Goal: Task Accomplishment & Management: Manage account settings

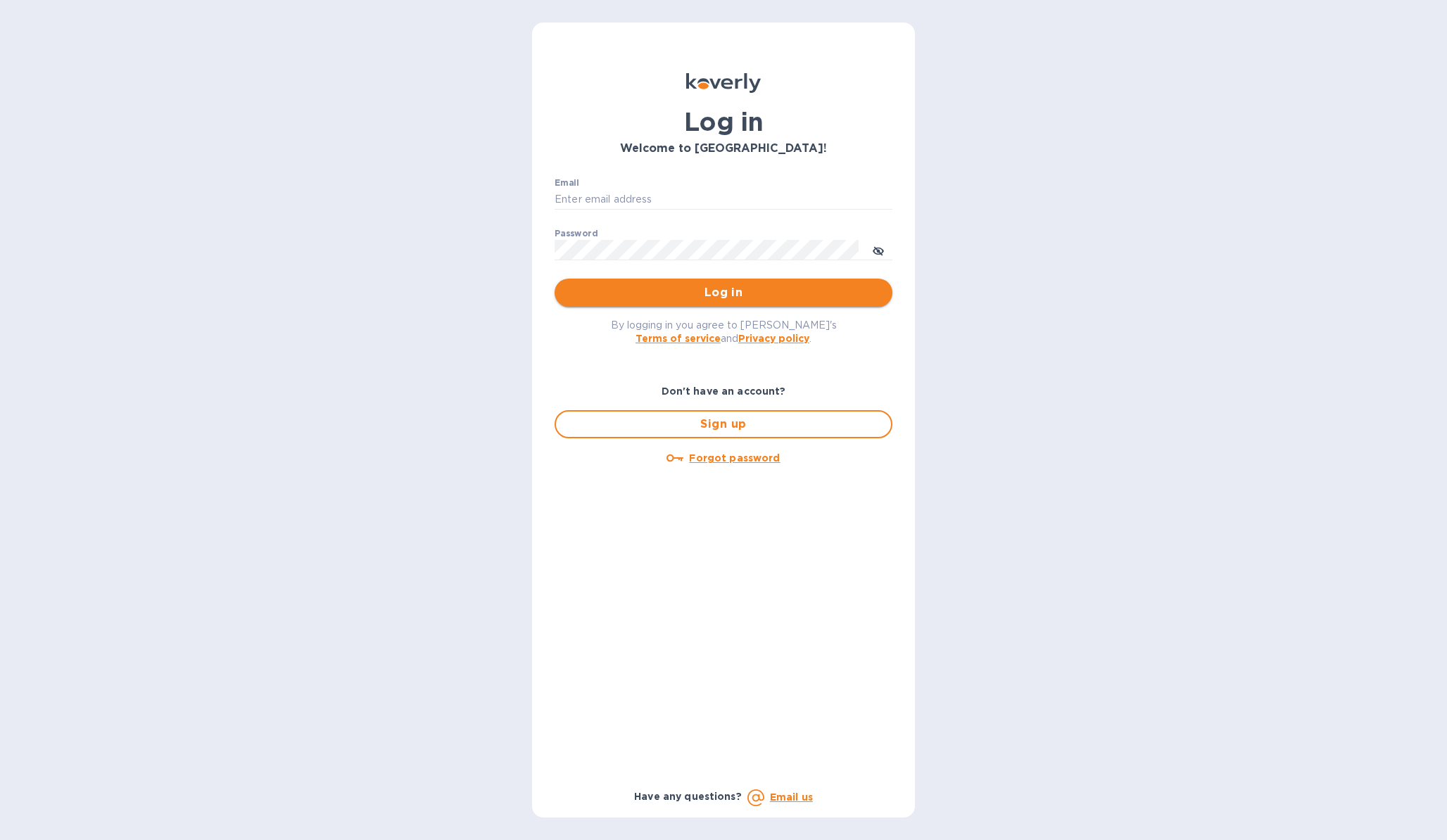
type input "b@[DOMAIN_NAME]"
click at [596, 290] on span "Log in" at bounding box center [724, 292] width 316 height 17
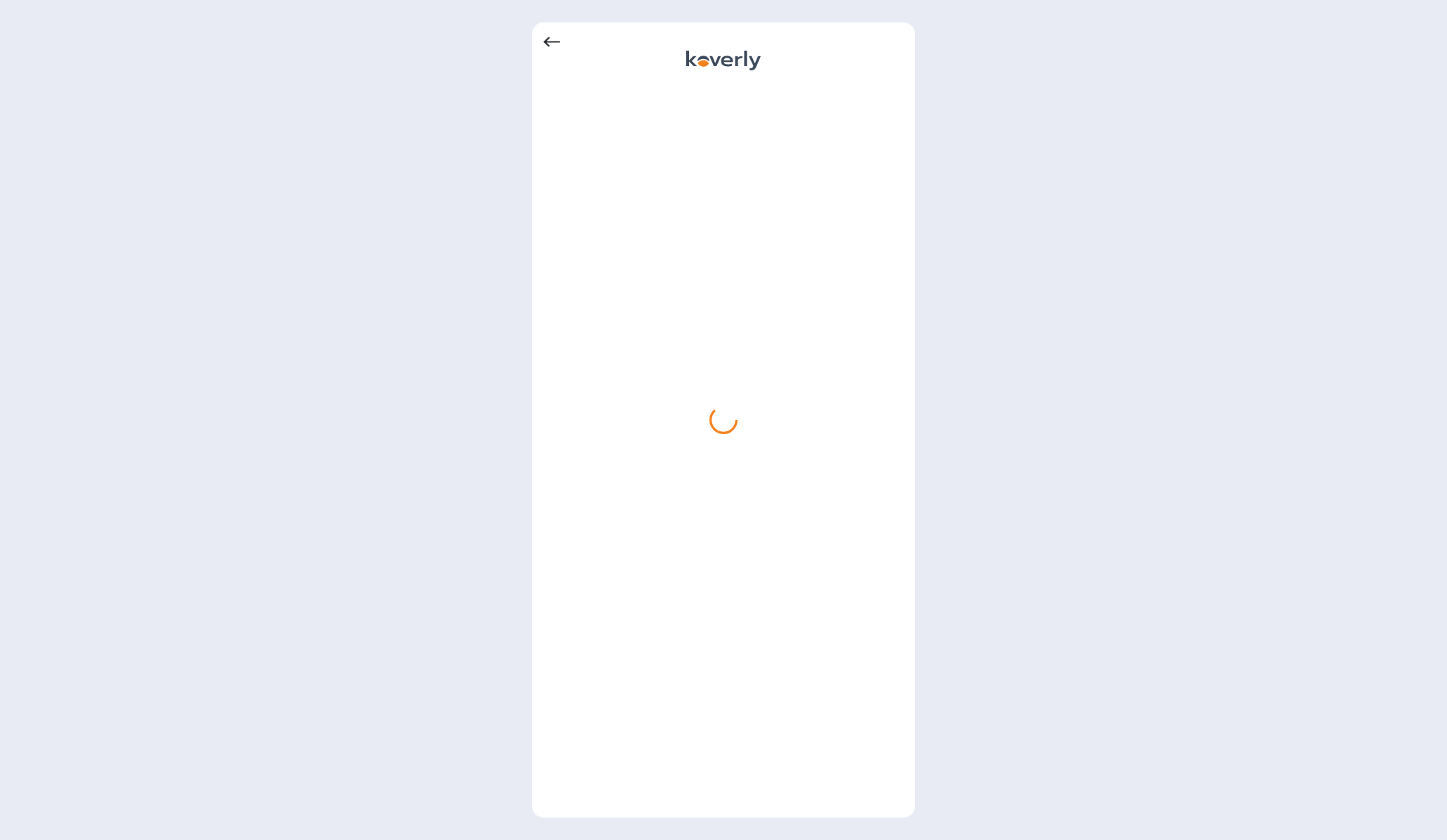
click at [542, 44] on div at bounding box center [724, 420] width 383 height 796
click at [545, 43] on icon at bounding box center [552, 42] width 17 height 10
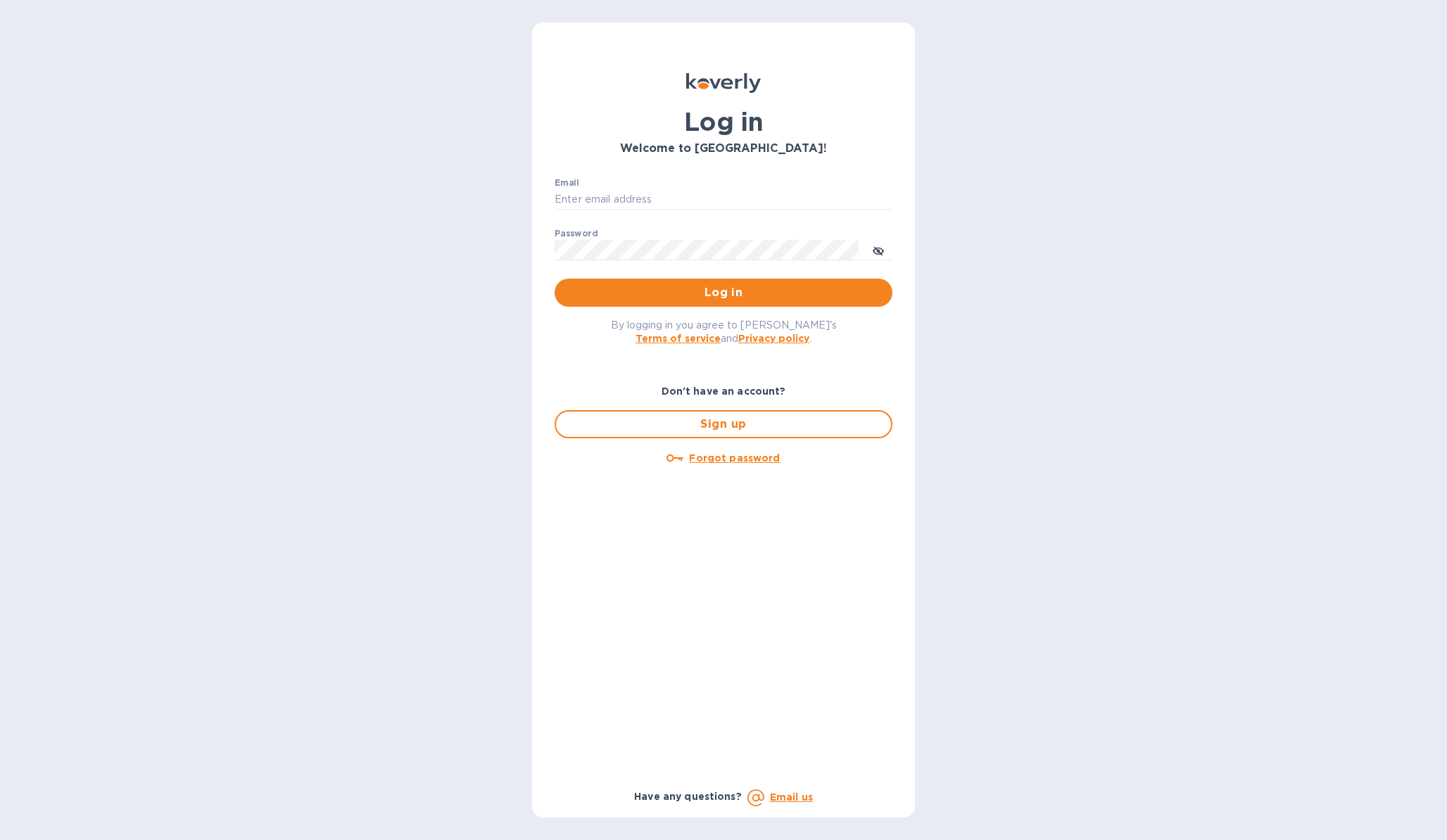
type input "b@[DOMAIN_NAME]"
click at [701, 287] on span "Log in" at bounding box center [724, 292] width 316 height 17
